Goal: Information Seeking & Learning: Check status

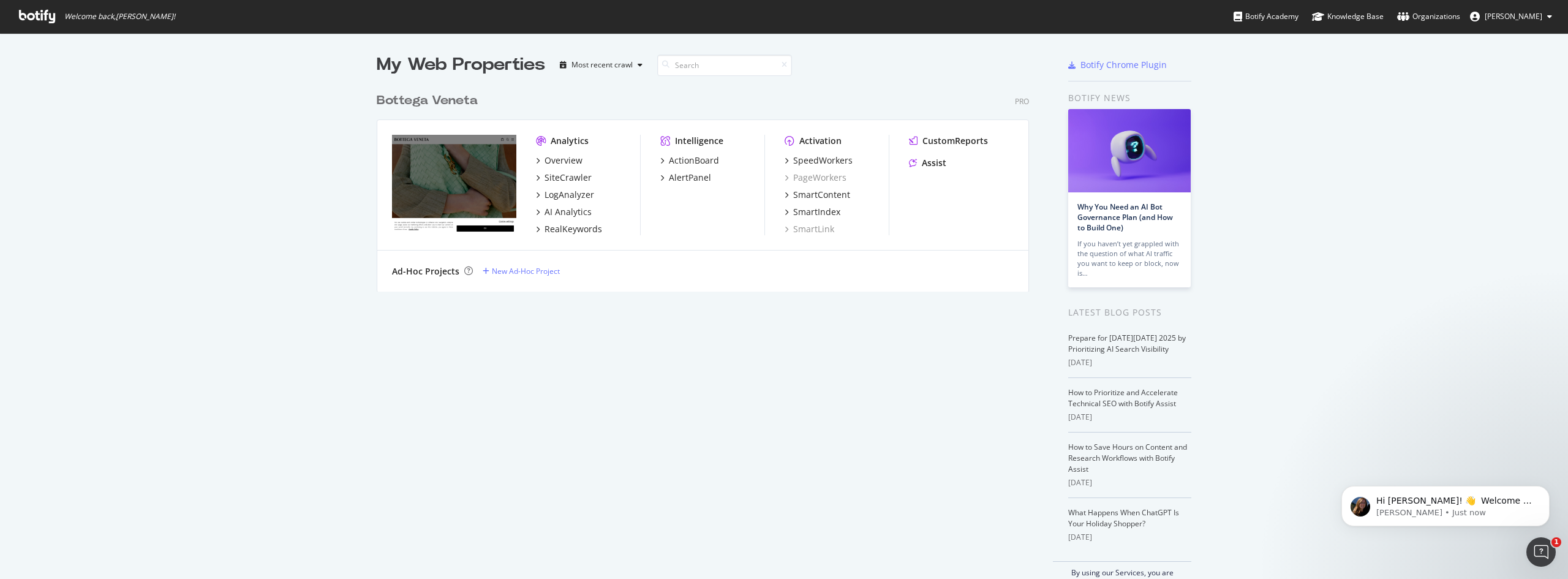
click at [531, 179] on div "Analytics Overview SiteCrawler LogAnalyzer AI Analytics RealKeywords Intelligen…" at bounding box center [703, 184] width 651 height 130
click at [536, 179] on icon "grid" at bounding box center [538, 177] width 3 height 6
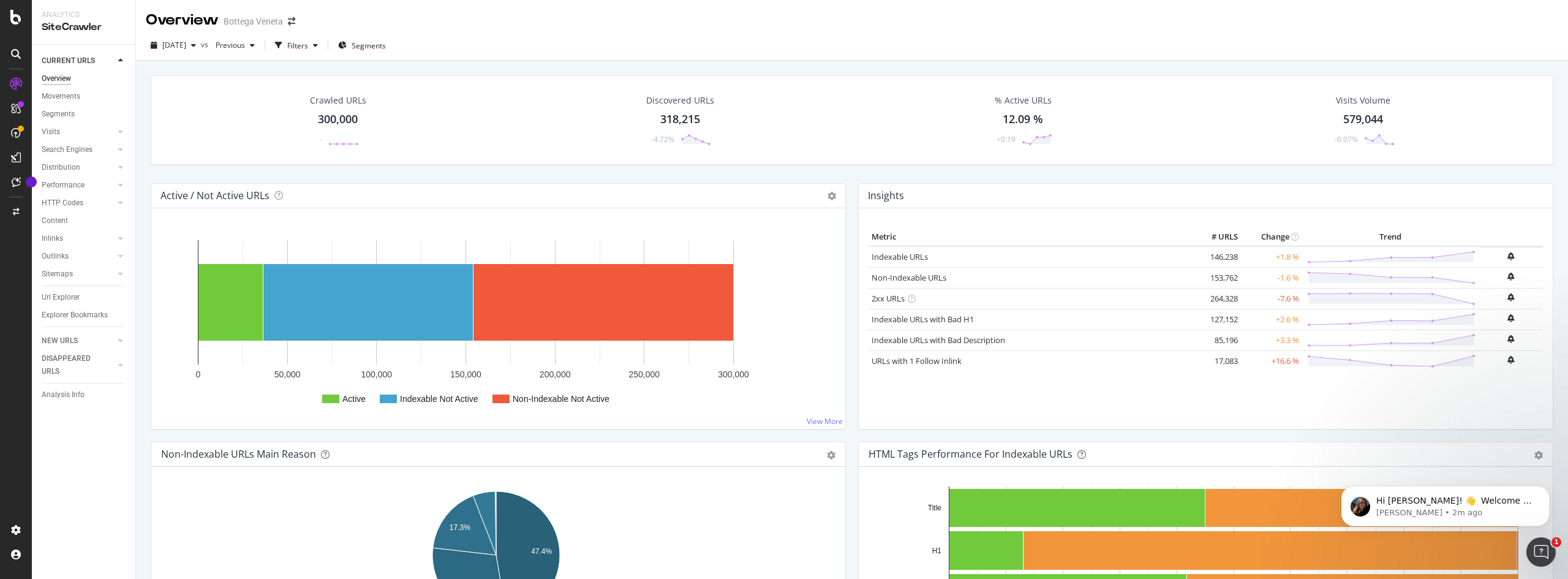
click at [19, 19] on icon at bounding box center [16, 17] width 11 height 15
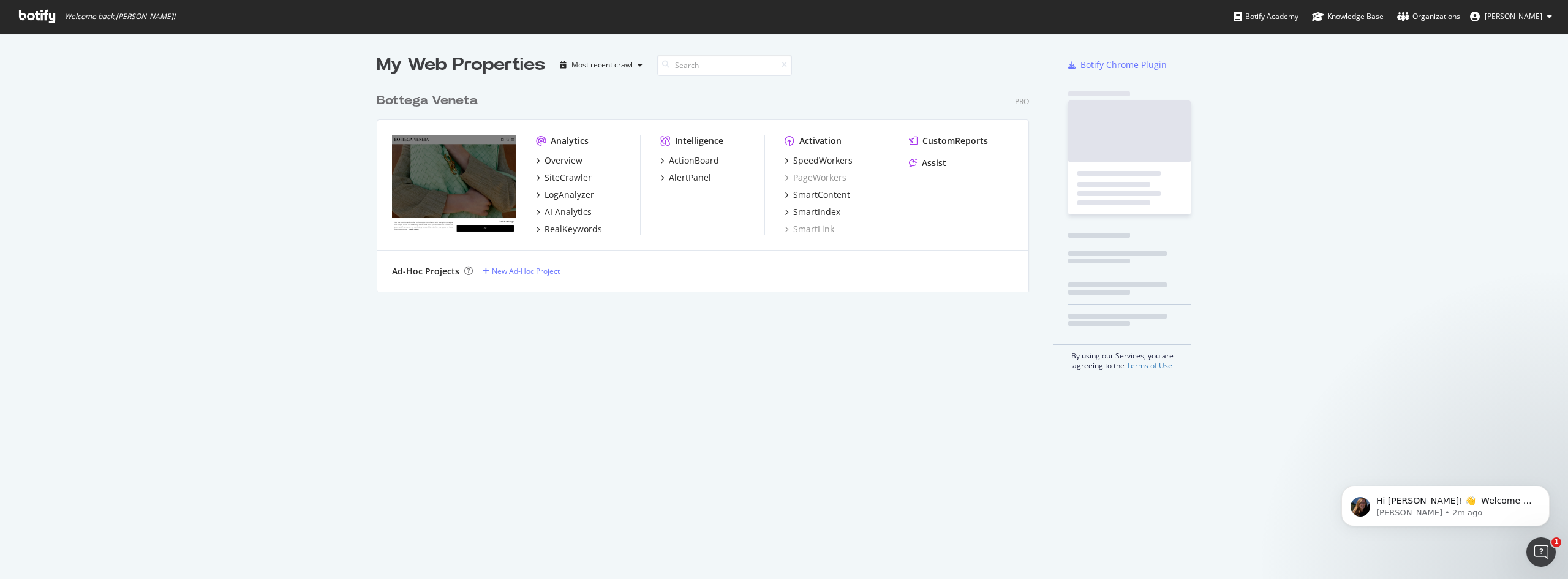
scroll to position [569, 1549]
